Goal: Task Accomplishment & Management: Complete application form

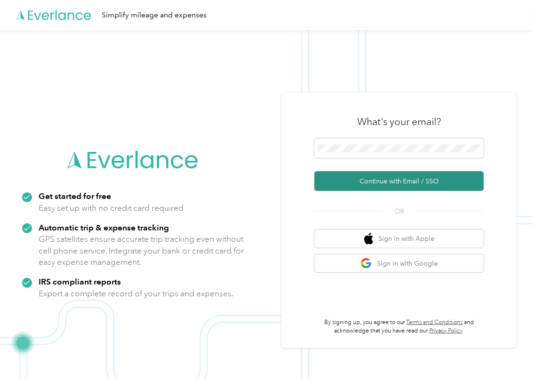
click at [344, 180] on button "Continue with Email / SSO" at bounding box center [400, 181] width 170 height 20
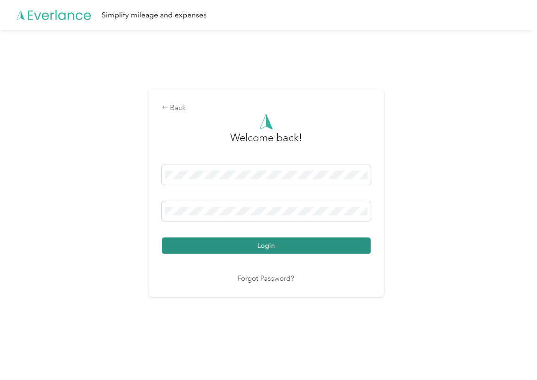
click at [208, 245] on button "Login" at bounding box center [266, 246] width 209 height 16
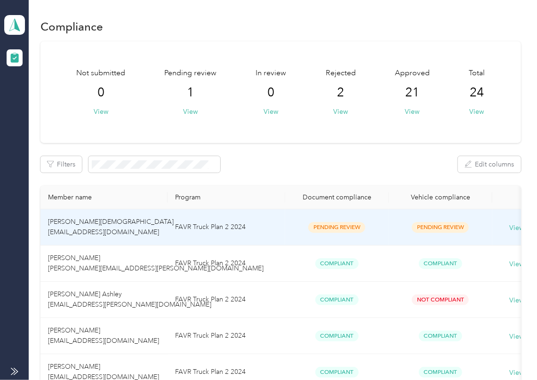
click at [196, 217] on td "FAVR Truck Plan 2 2024" at bounding box center [227, 228] width 118 height 36
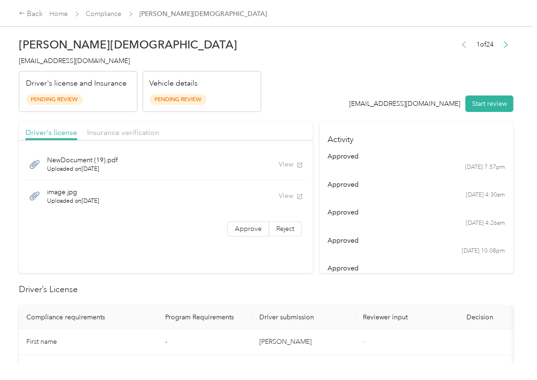
click at [257, 89] on div "Vehicle details Pending Review" at bounding box center [202, 91] width 119 height 41
click at [494, 110] on button "Start review" at bounding box center [490, 104] width 48 height 16
click at [385, 96] on div "[EMAIL_ADDRESS][DOMAIN_NAME] Start review" at bounding box center [427, 104] width 174 height 16
click at [246, 236] on label "Approve" at bounding box center [248, 229] width 42 height 15
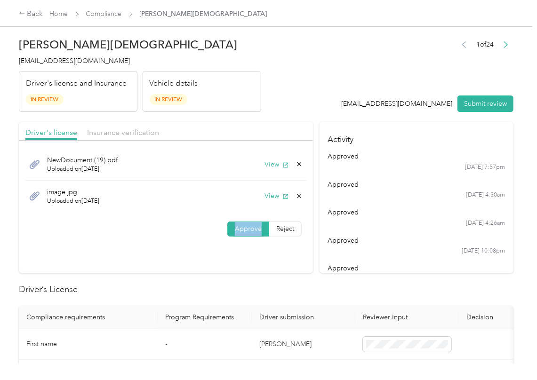
click at [246, 236] on label "Approve" at bounding box center [248, 229] width 42 height 15
click at [274, 160] on button "View" at bounding box center [277, 165] width 24 height 10
click at [277, 197] on button "View" at bounding box center [277, 196] width 24 height 10
click at [270, 128] on div "Driver's license Insurance verification" at bounding box center [166, 131] width 294 height 19
click at [153, 140] on div "Driver's license Insurance verification" at bounding box center [166, 131] width 294 height 19
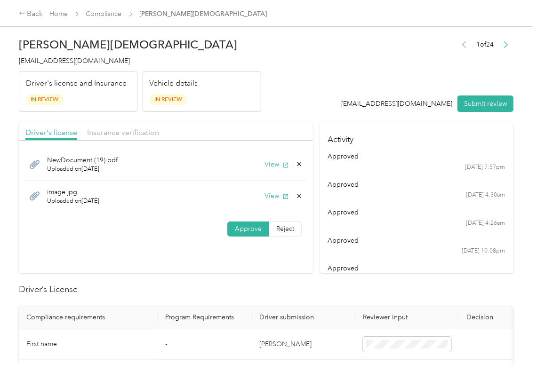
click at [146, 139] on div "Driver's license Insurance verification" at bounding box center [166, 131] width 294 height 19
click at [116, 128] on span "Insurance verification" at bounding box center [123, 132] width 72 height 9
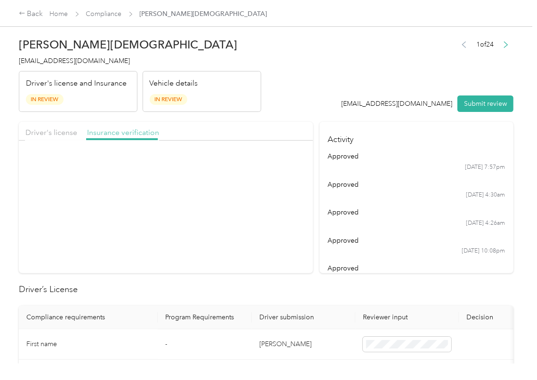
click at [115, 129] on span "Insurance verification" at bounding box center [123, 132] width 72 height 9
click at [275, 160] on button "View" at bounding box center [277, 165] width 24 height 10
click at [249, 198] on span "Approve" at bounding box center [248, 198] width 27 height 8
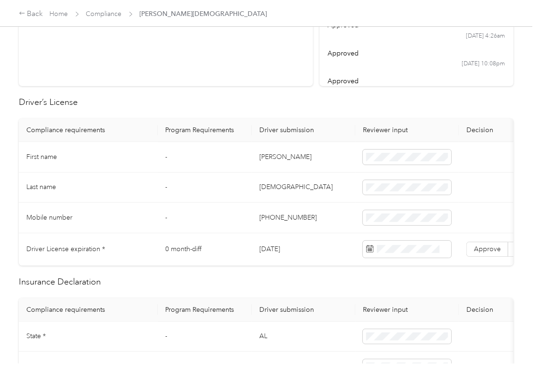
scroll to position [188, 0]
click at [272, 250] on td "[DATE]" at bounding box center [304, 249] width 104 height 32
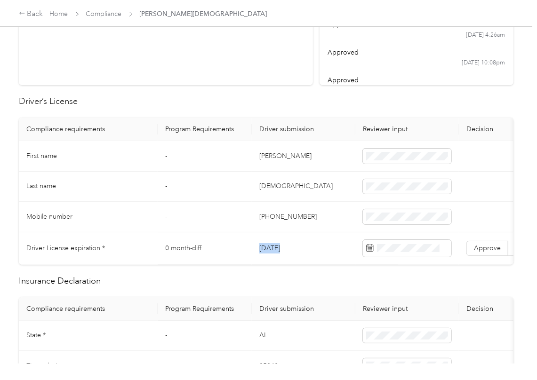
click at [272, 250] on td "[DATE]" at bounding box center [304, 249] width 104 height 32
copy td "[DATE]"
drag, startPoint x: 296, startPoint y: 95, endPoint x: 353, endPoint y: 174, distance: 97.6
click at [492, 245] on span "Approve" at bounding box center [487, 248] width 27 height 8
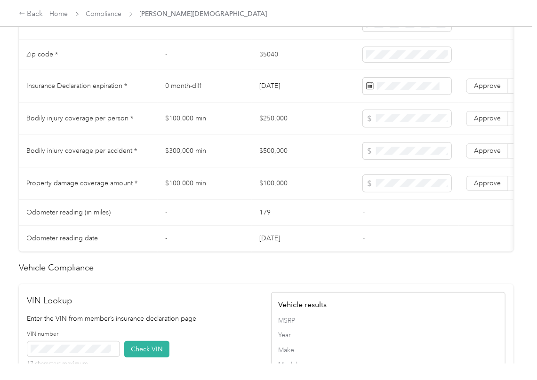
scroll to position [502, 0]
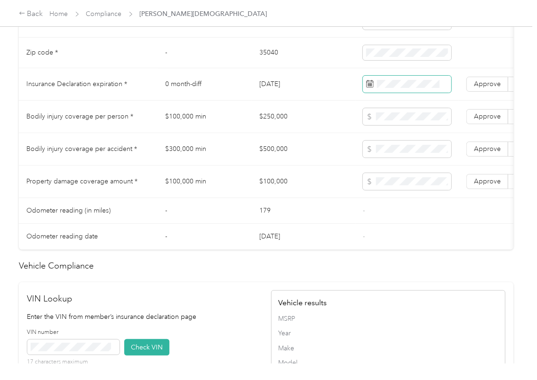
click at [410, 93] on span at bounding box center [407, 84] width 89 height 17
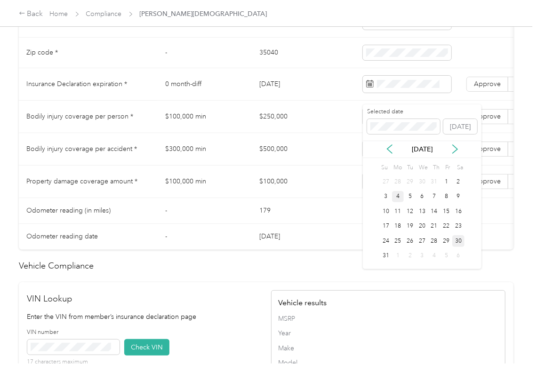
click at [396, 196] on div "4" at bounding box center [398, 197] width 12 height 12
click at [456, 139] on div "Selected date [DATE]" at bounding box center [422, 124] width 119 height 33
click at [429, 257] on div "4" at bounding box center [434, 257] width 12 height 12
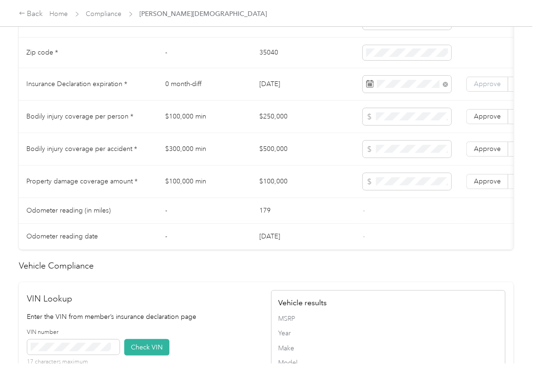
click at [475, 88] on span "Approve" at bounding box center [487, 84] width 27 height 8
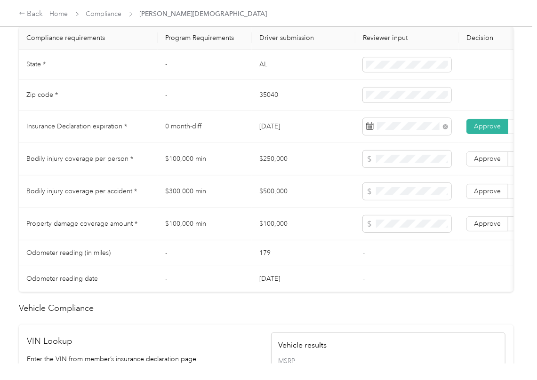
scroll to position [439, 0]
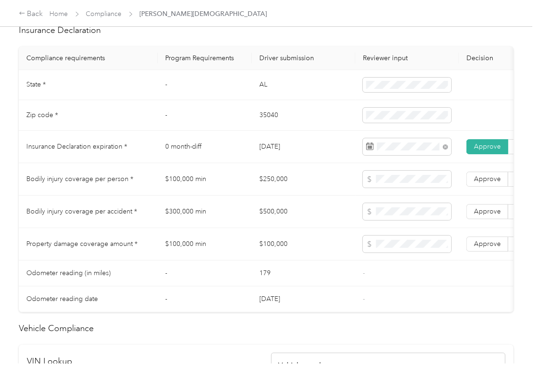
click at [260, 89] on td "AL" at bounding box center [304, 85] width 104 height 31
copy td "AL"
click at [265, 123] on td "35040" at bounding box center [304, 115] width 104 height 31
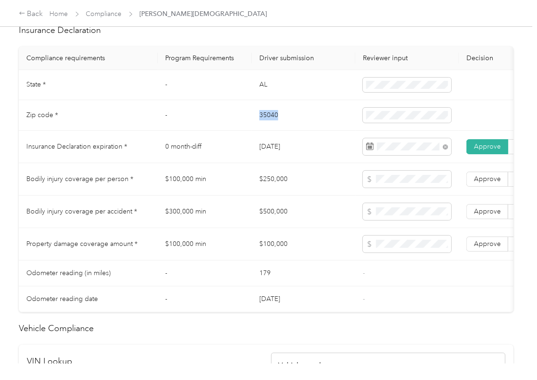
click at [265, 123] on td "35040" at bounding box center [304, 115] width 104 height 31
copy td "35040"
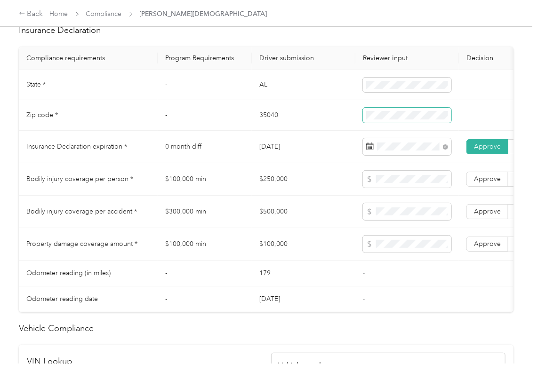
click at [386, 123] on span at bounding box center [407, 115] width 89 height 15
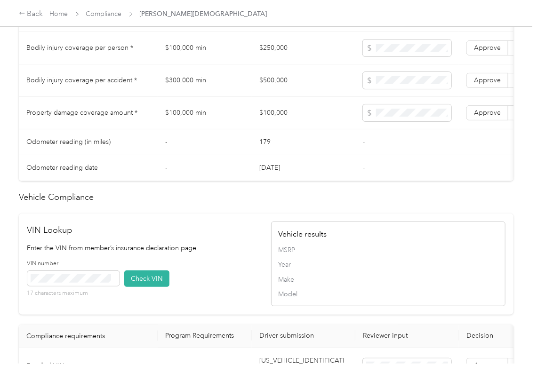
scroll to position [848, 0]
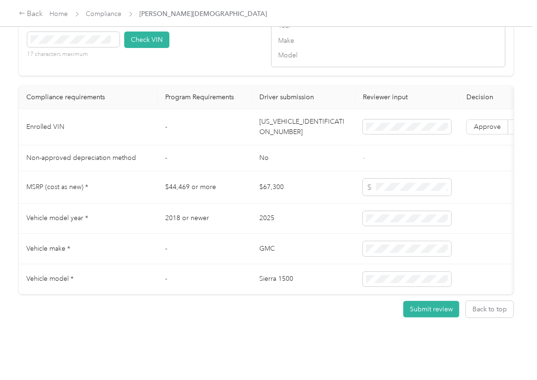
click at [302, 111] on td "[US_VEHICLE_IDENTIFICATION_NUMBER]" at bounding box center [304, 127] width 104 height 36
drag, startPoint x: 302, startPoint y: 111, endPoint x: 137, endPoint y: 129, distance: 165.7
click at [302, 110] on td "[US_VEHICLE_IDENTIFICATION_NUMBER]" at bounding box center [304, 127] width 104 height 36
copy td "[US_VEHICLE_IDENTIFICATION_NUMBER]"
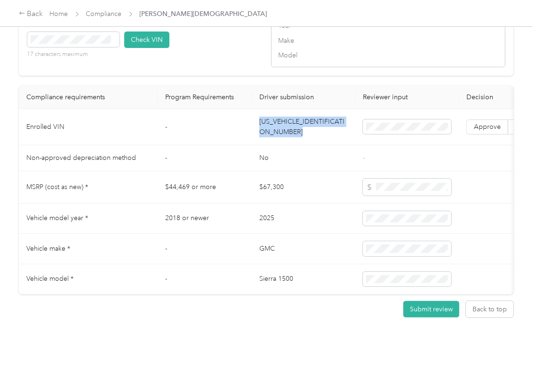
click at [285, 204] on td "2025" at bounding box center [304, 219] width 104 height 31
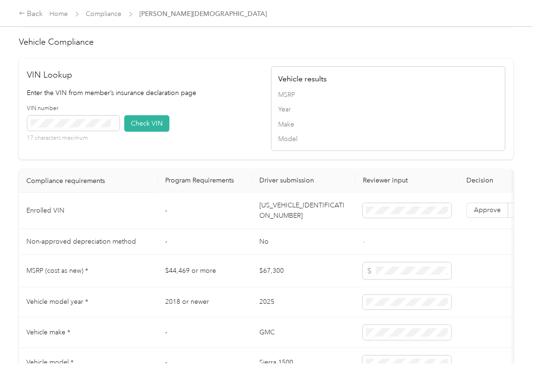
scroll to position [722, 0]
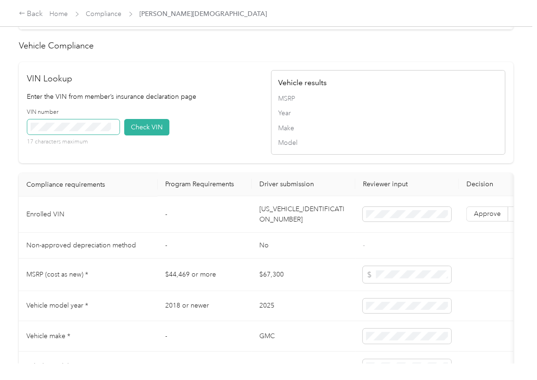
click at [113, 135] on span at bounding box center [73, 127] width 92 height 15
click at [150, 136] on button "Check VIN" at bounding box center [146, 127] width 45 height 16
click at [482, 218] on span "Approve" at bounding box center [487, 214] width 27 height 8
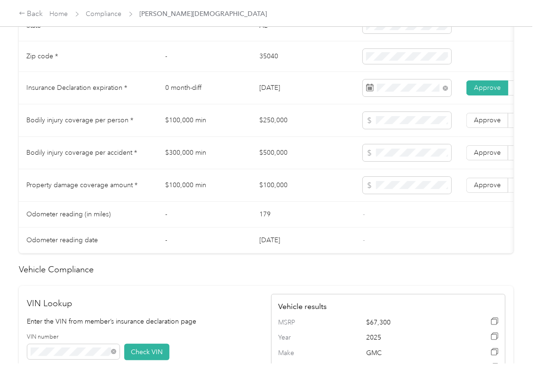
scroll to position [471, 0]
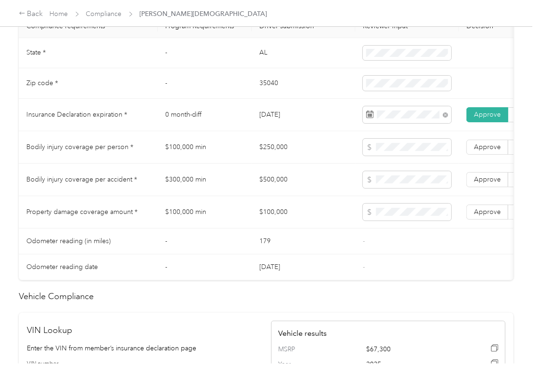
click at [284, 161] on td "$250,000" at bounding box center [304, 147] width 104 height 32
copy td "$250,000"
click at [262, 190] on td "$500,000" at bounding box center [304, 180] width 104 height 32
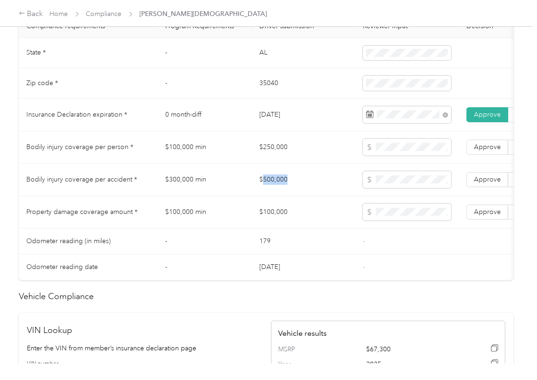
click at [262, 190] on td "$500,000" at bounding box center [304, 180] width 104 height 32
copy td "$500,000"
click at [268, 220] on td "$100,000" at bounding box center [304, 212] width 104 height 32
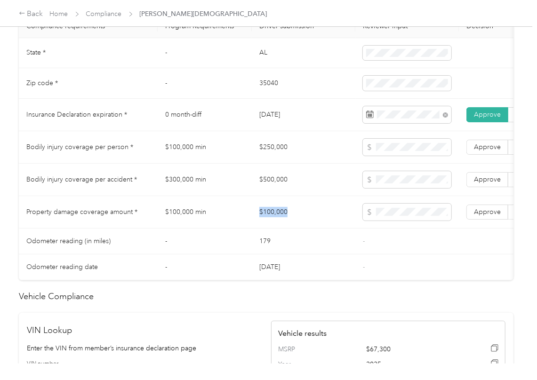
click at [268, 220] on td "$100,000" at bounding box center [304, 212] width 104 height 32
copy td "$100,000"
drag, startPoint x: 497, startPoint y: 219, endPoint x: 492, endPoint y: 196, distance: 23.3
click at [497, 218] on label "Approve" at bounding box center [488, 212] width 42 height 15
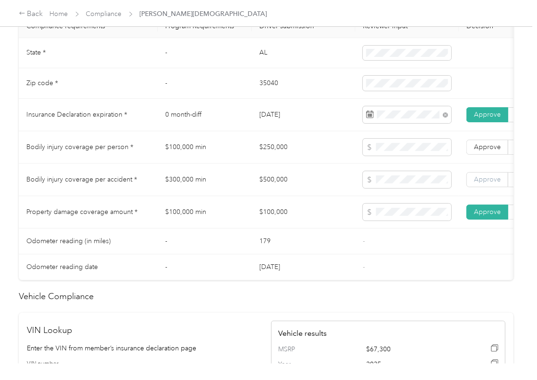
click at [492, 184] on span "Approve" at bounding box center [487, 180] width 27 height 8
click at [482, 153] on label "Approve" at bounding box center [488, 147] width 42 height 15
click at [199, 208] on td "$100,000 min" at bounding box center [205, 212] width 94 height 32
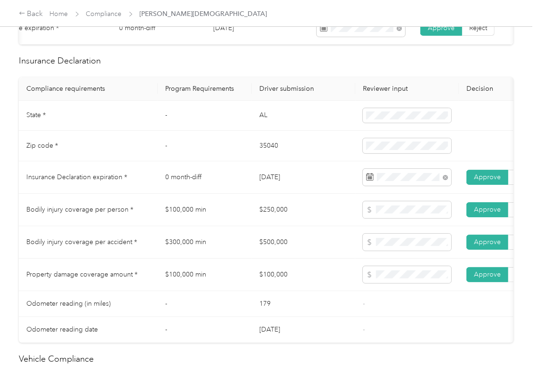
click at [331, 251] on td "$500,000" at bounding box center [304, 242] width 104 height 32
drag, startPoint x: 220, startPoint y: 228, endPoint x: 57, endPoint y: 247, distance: 164.0
click at [221, 226] on td "$100,000 min" at bounding box center [205, 210] width 94 height 32
click at [238, 175] on td "0 month-diff" at bounding box center [205, 178] width 94 height 32
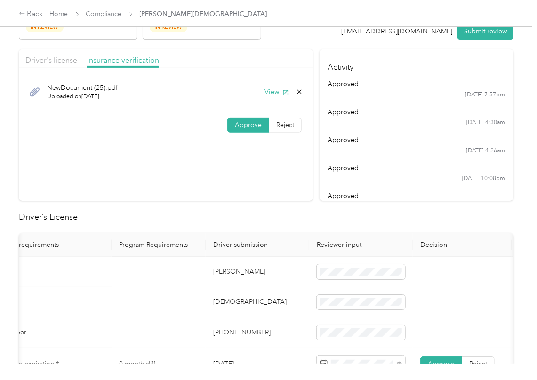
scroll to position [0, 0]
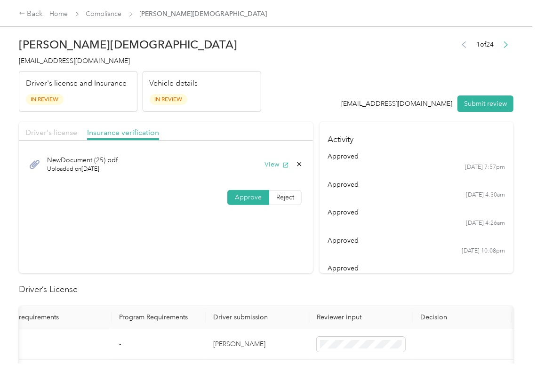
click at [70, 133] on span "Driver's license" at bounding box center [51, 132] width 52 height 9
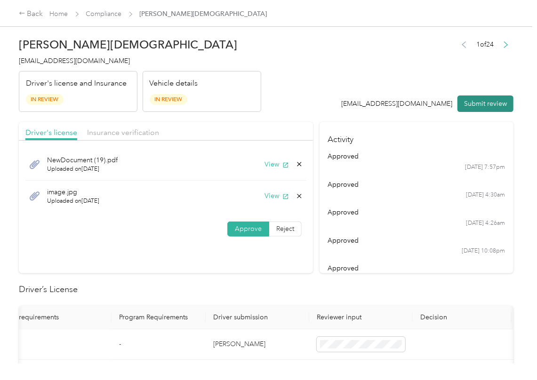
click at [468, 104] on button "Submit review" at bounding box center [486, 104] width 56 height 16
click at [44, 62] on span "[EMAIL_ADDRESS][DOMAIN_NAME]" at bounding box center [74, 61] width 111 height 8
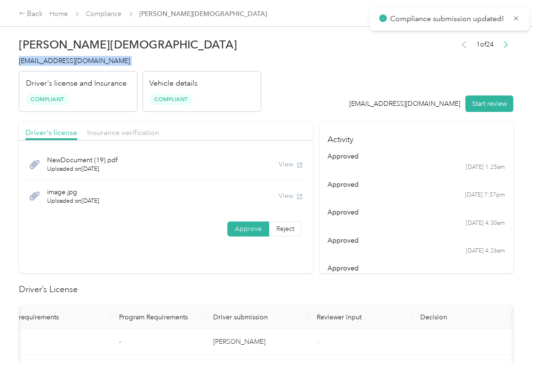
click at [44, 62] on span "[EMAIL_ADDRESS][DOMAIN_NAME]" at bounding box center [74, 61] width 111 height 8
copy span "[EMAIL_ADDRESS][DOMAIN_NAME]"
click at [289, 161] on div "View" at bounding box center [291, 165] width 24 height 10
click at [286, 164] on div "View" at bounding box center [291, 165] width 24 height 10
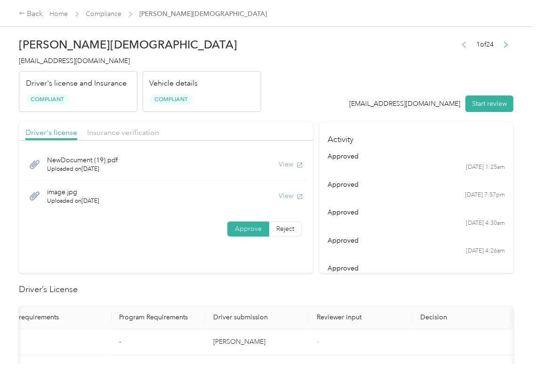
click at [349, 89] on header "[PERSON_NAME][DEMOGRAPHIC_DATA] [EMAIL_ADDRESS][DOMAIN_NAME] Driver's license a…" at bounding box center [266, 72] width 495 height 79
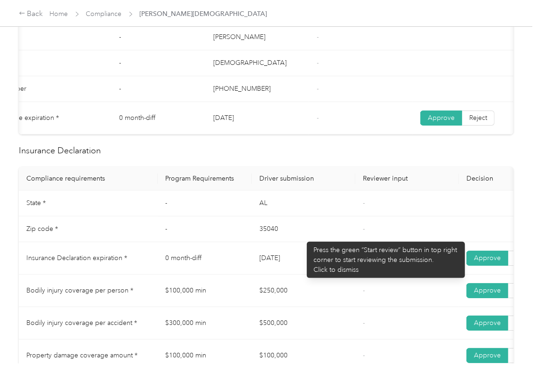
scroll to position [377, 0]
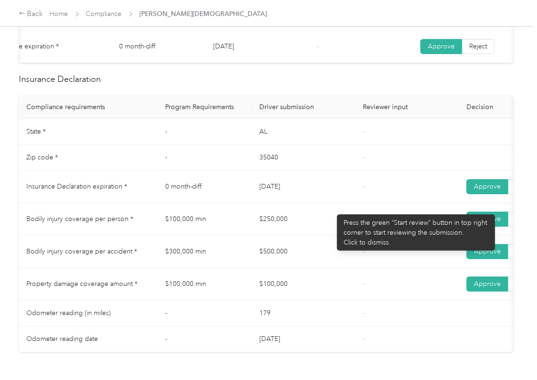
click at [332, 203] on td "[DATE]" at bounding box center [304, 187] width 104 height 32
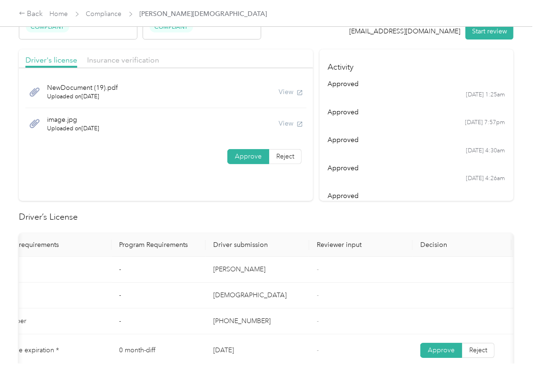
scroll to position [0, 0]
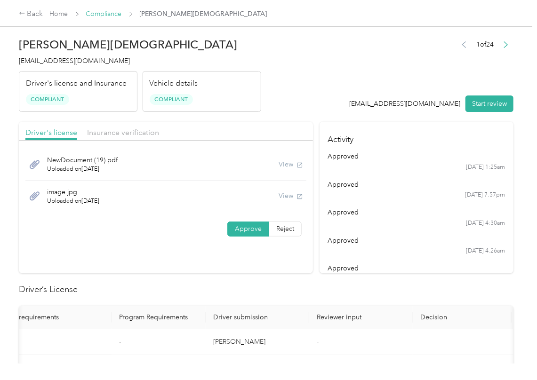
click at [115, 16] on link "Compliance" at bounding box center [104, 14] width 36 height 8
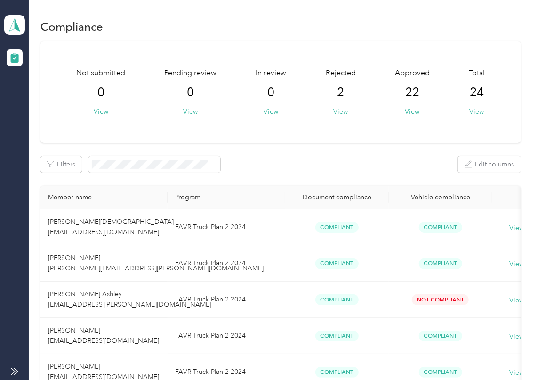
click at [321, 167] on div "Filters Edit columns" at bounding box center [280, 164] width 481 height 16
click at [14, 24] on icon at bounding box center [15, 24] width 14 height 13
click at [45, 94] on div "Log out" at bounding box center [30, 99] width 36 height 10
